Goal: Entertainment & Leisure: Consume media (video, audio)

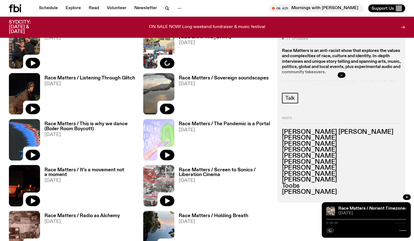
scroll to position [243, 0]
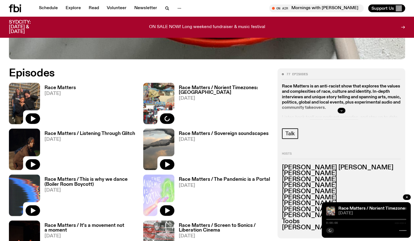
click at [58, 89] on h3 "Race Matters" at bounding box center [60, 88] width 31 height 5
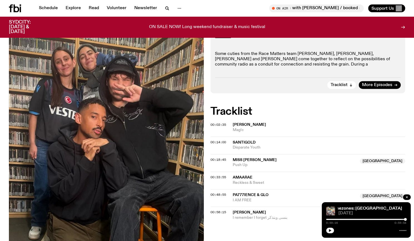
scroll to position [95, 0]
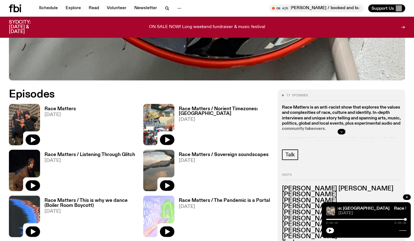
scroll to position [221, 0]
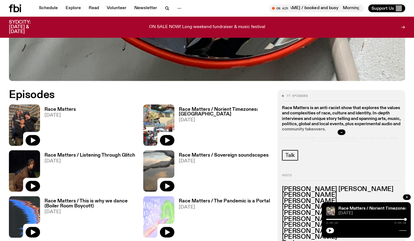
click at [339, 129] on div at bounding box center [341, 133] width 119 height 18
click at [340, 131] on icon "button" at bounding box center [341, 132] width 3 height 3
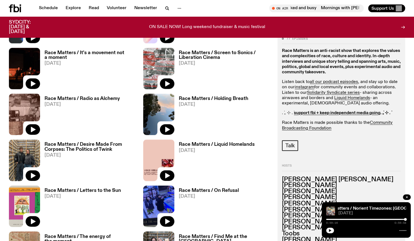
scroll to position [452, 0]
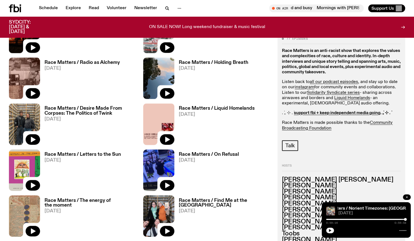
click at [406, 197] on icon "button" at bounding box center [406, 197] width 3 height 3
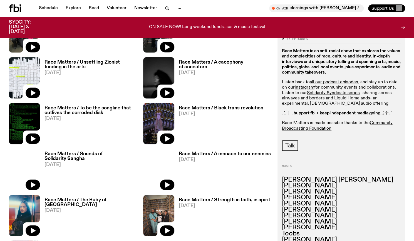
scroll to position [683, 0]
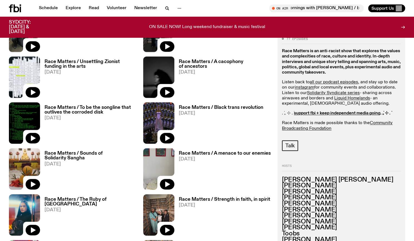
click at [259, 153] on h3 "Race Matters / A menace to our enemies" at bounding box center [225, 153] width 92 height 5
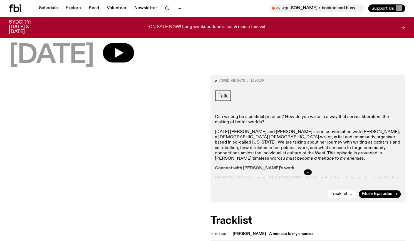
scroll to position [57, 0]
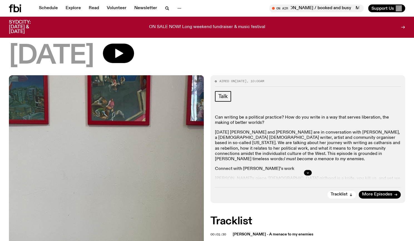
click at [307, 176] on div at bounding box center [308, 173] width 186 height 18
click at [307, 173] on icon "button" at bounding box center [307, 172] width 3 height 3
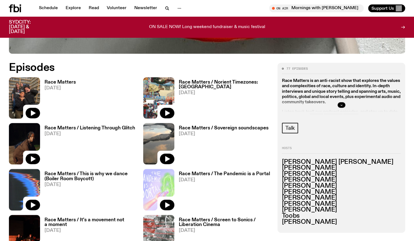
scroll to position [248, 0]
click at [54, 81] on h3 "Race Matters" at bounding box center [60, 82] width 31 height 5
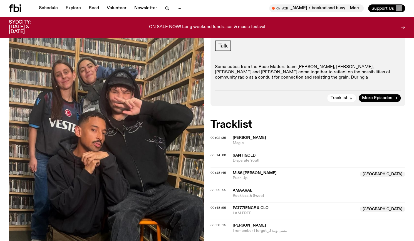
scroll to position [83, 0]
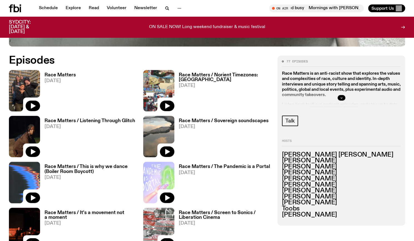
scroll to position [252, 0]
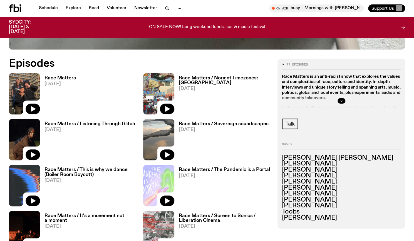
click at [225, 78] on h3 "Race Matters / Norient Timezones: [GEOGRAPHIC_DATA]" at bounding box center [225, 80] width 92 height 9
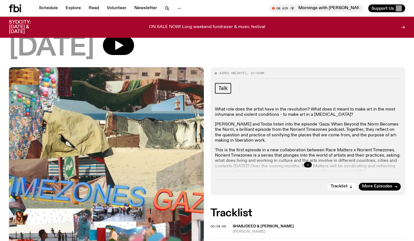
scroll to position [90, 0]
click at [302, 156] on div at bounding box center [308, 165] width 186 height 18
click at [309, 164] on icon "button" at bounding box center [307, 165] width 3 height 3
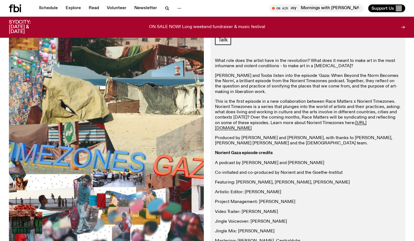
scroll to position [98, 0]
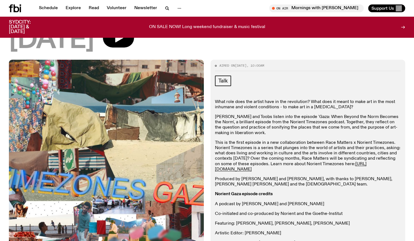
click at [317, 115] on p "[PERSON_NAME] and Toobs listen into the episode 'Gaza: When Beyond the Norm Bec…" at bounding box center [308, 125] width 186 height 21
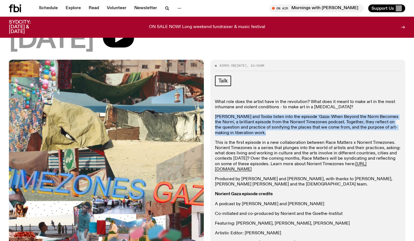
click at [317, 115] on p "[PERSON_NAME] and Toobs listen into the episode 'Gaza: When Beyond the Norm Bec…" at bounding box center [308, 125] width 186 height 21
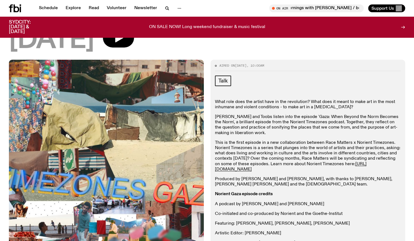
click at [310, 140] on p "This is the first episode in a new collaboration between Race Matters x Norient…" at bounding box center [308, 156] width 186 height 32
click at [308, 140] on p "This is the first episode in a new collaboration between Race Matters x Norient…" at bounding box center [308, 156] width 186 height 32
click at [298, 163] on div "What role does the artist have in the revolution? What does it meant to make ar…" at bounding box center [308, 215] width 186 height 231
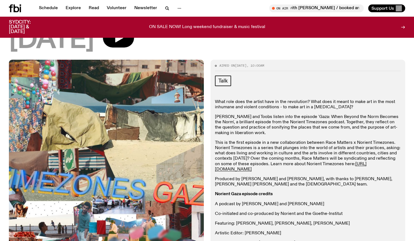
click at [298, 163] on div "What role does the artist have in the revolution? What does it meant to make ar…" at bounding box center [308, 215] width 186 height 231
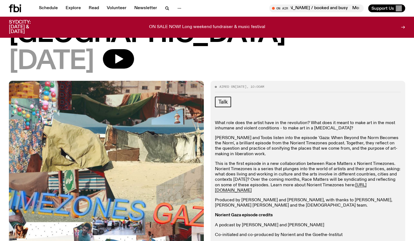
scroll to position [0, 0]
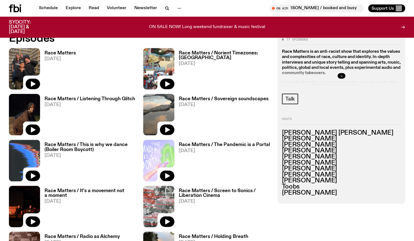
scroll to position [300, 0]
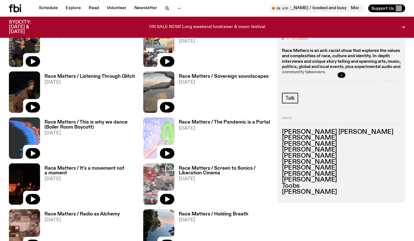
click at [337, 76] on div at bounding box center [341, 75] width 119 height 18
click at [341, 75] on icon "button" at bounding box center [341, 75] width 3 height 3
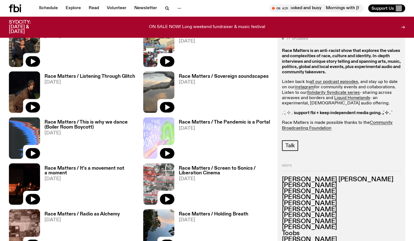
click at [353, 115] on strong "support fbi + keep independent media going" at bounding box center [337, 113] width 87 height 4
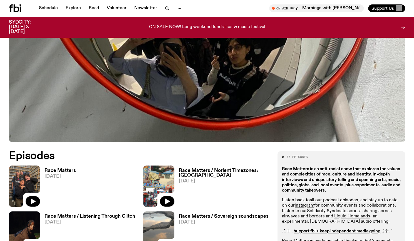
scroll to position [159, 0]
click at [72, 176] on span "[DATE]" at bounding box center [60, 177] width 31 height 5
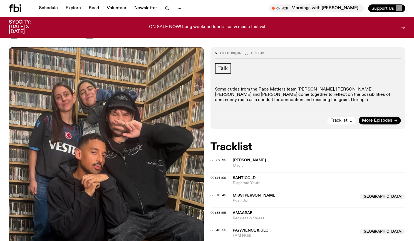
scroll to position [60, 0]
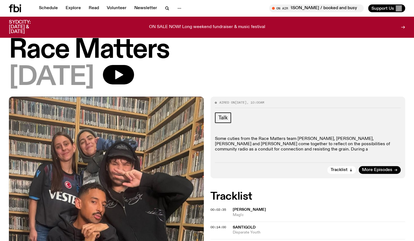
scroll to position [10, 0]
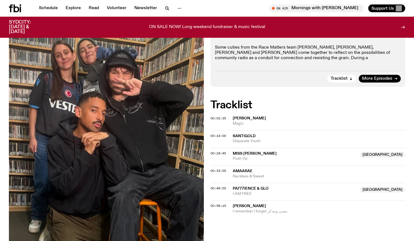
scroll to position [104, 0]
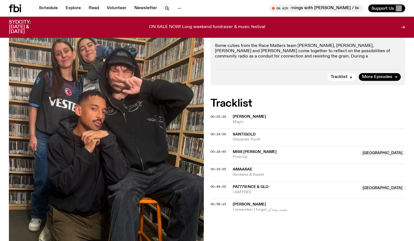
click at [14, 6] on icon at bounding box center [17, 8] width 6 height 8
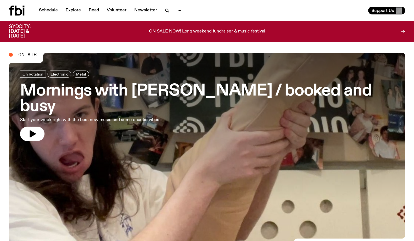
click at [122, 92] on h3 "Mornings with [PERSON_NAME] / booked and busy" at bounding box center [207, 98] width 374 height 31
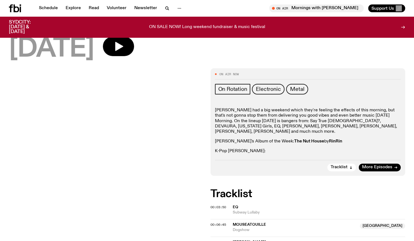
scroll to position [88, 0]
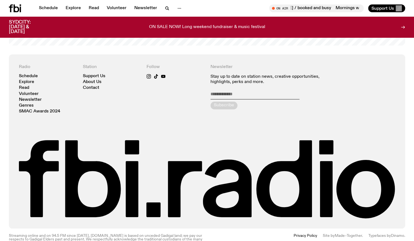
scroll to position [1213, 0]
